Goal: Find specific page/section: Find specific page/section

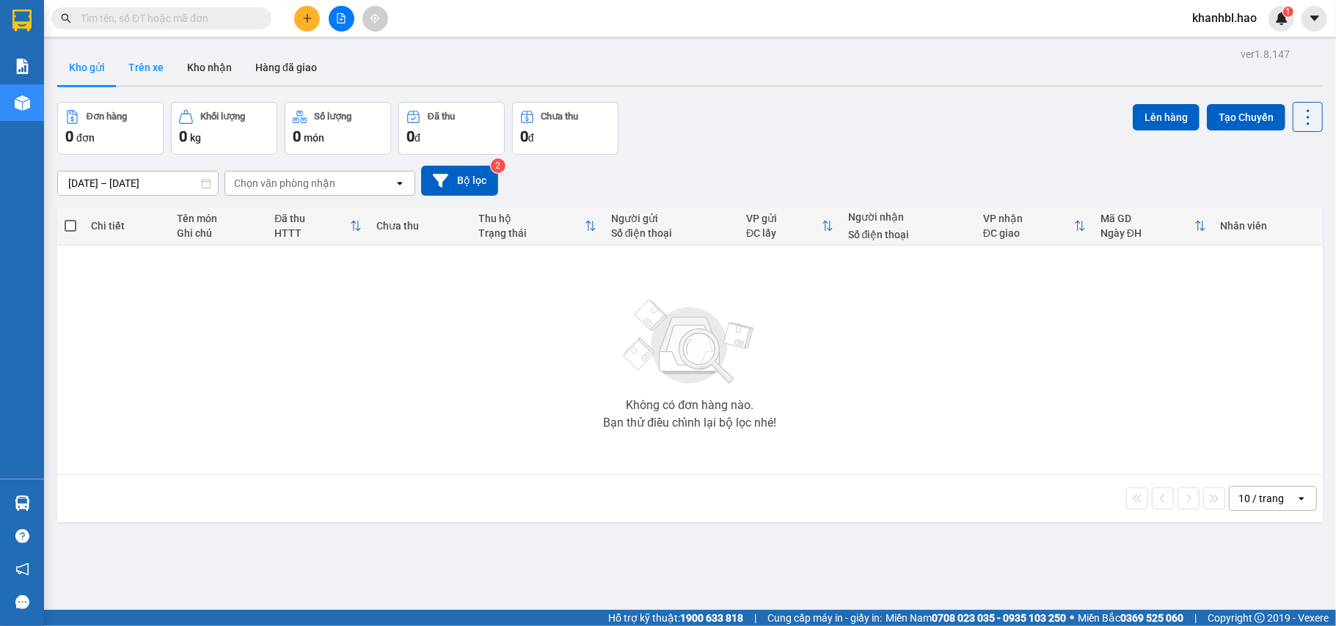
click at [139, 68] on button "Trên xe" at bounding box center [146, 67] width 59 height 35
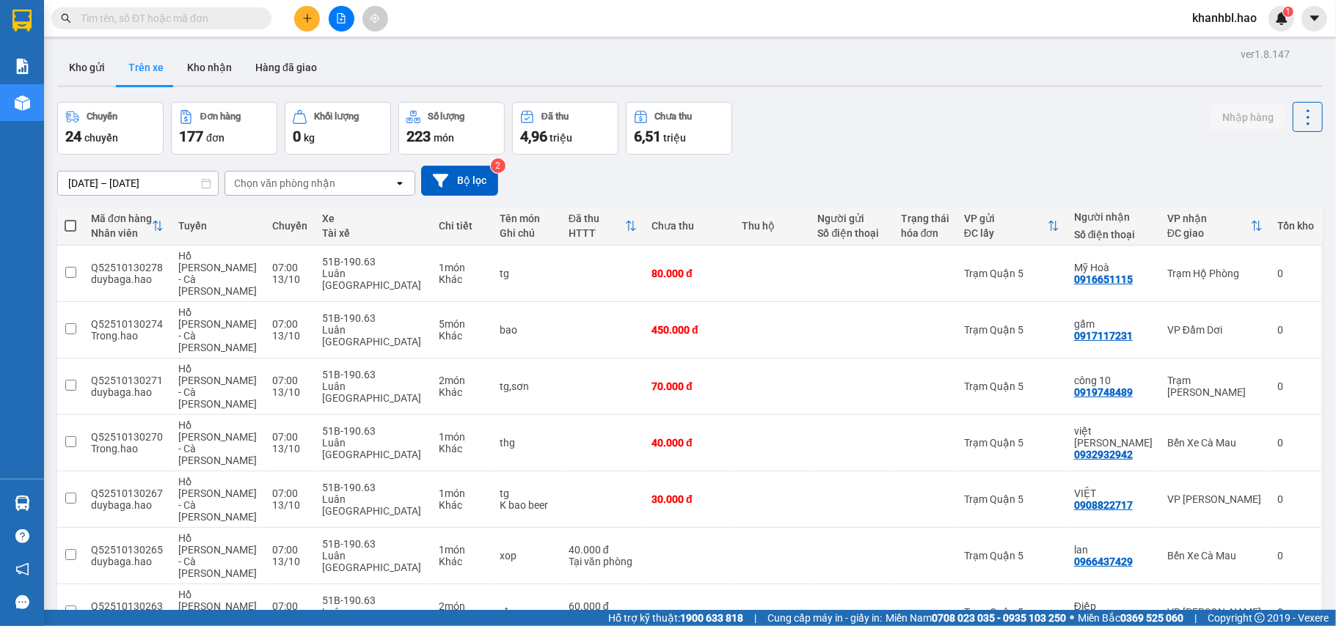
click at [351, 180] on div "Chọn văn phòng nhận" at bounding box center [309, 183] width 169 height 23
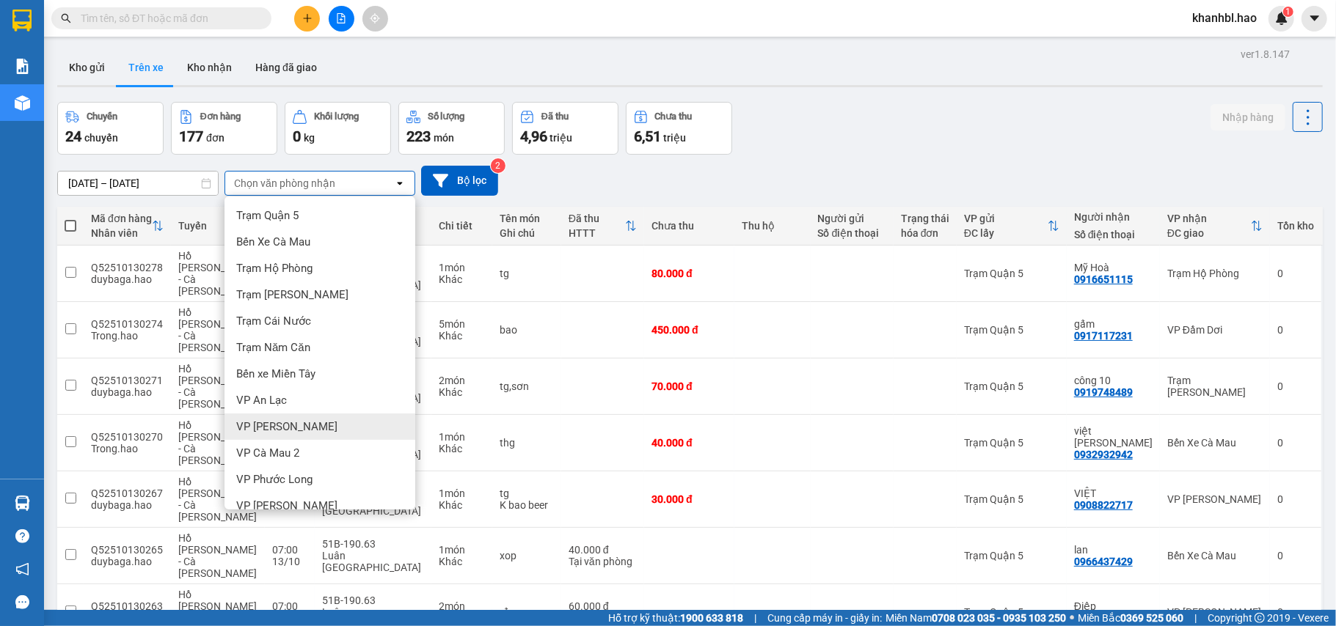
click at [333, 421] on div "VP [PERSON_NAME]" at bounding box center [319, 427] width 191 height 26
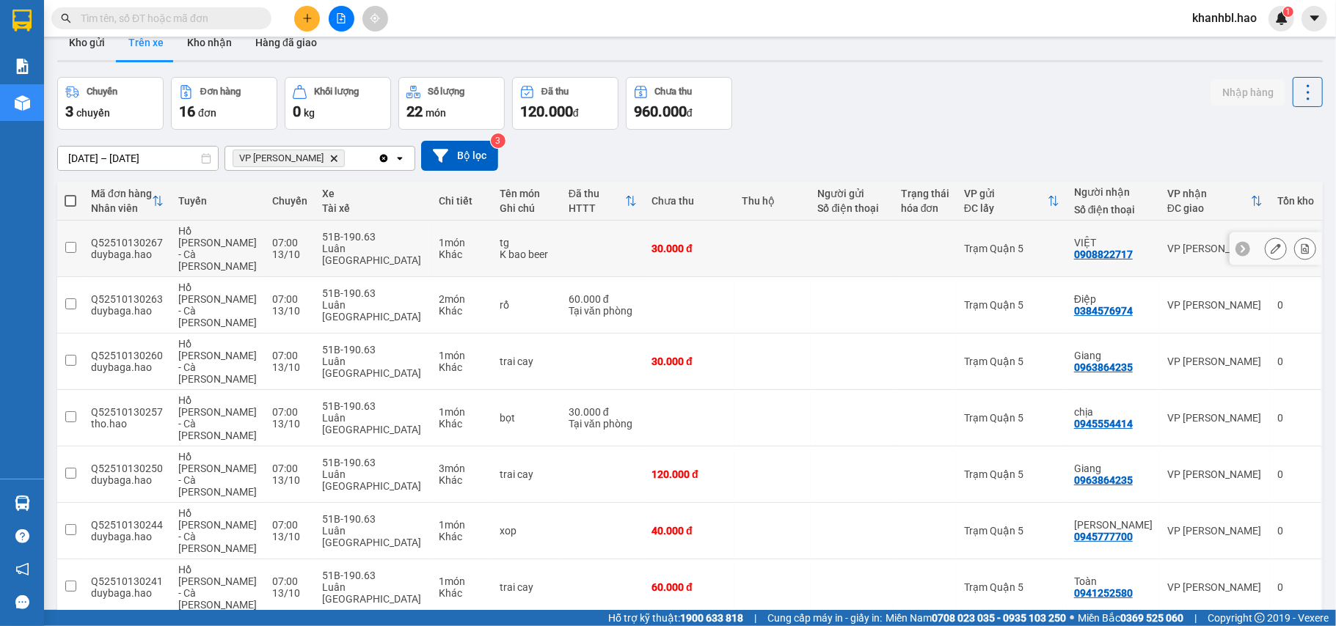
scroll to position [67, 0]
